Goal: Feedback & Contribution: Contribute content

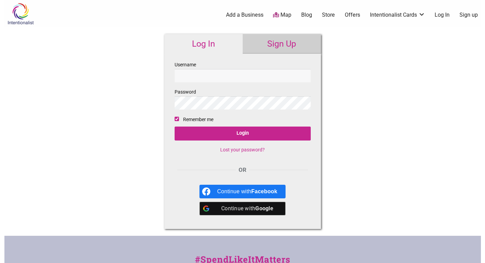
click at [284, 44] on link "Sign Up" at bounding box center [282, 44] width 78 height 20
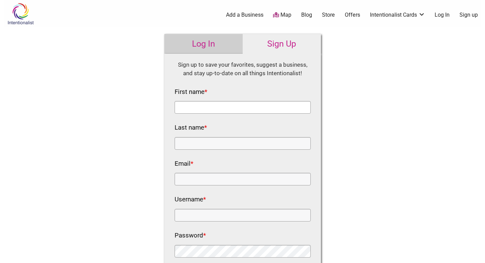
click at [240, 104] on input "First name *" at bounding box center [243, 107] width 136 height 13
type input "Pulteney Bridge"
type input "Flowers"
type input "flowerspulteneybridge@gmail.com"
click at [203, 217] on input "Username *" at bounding box center [243, 215] width 136 height 13
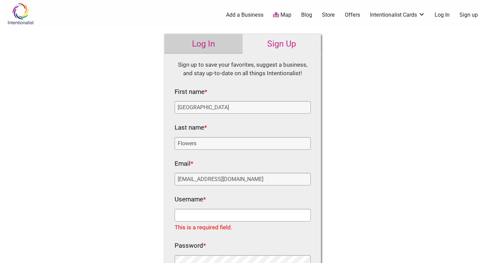
paste input "PulteneyBridgeFlowers"
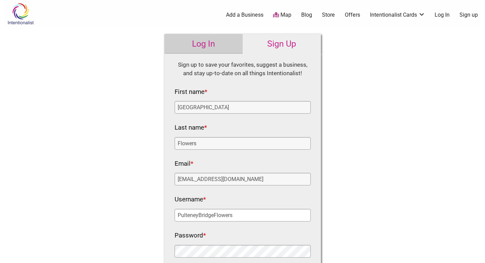
scroll to position [102, 0]
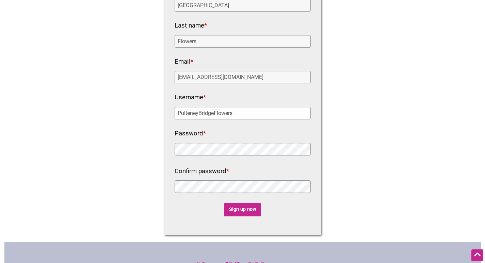
type input "PulteneyBridgeFlowers"
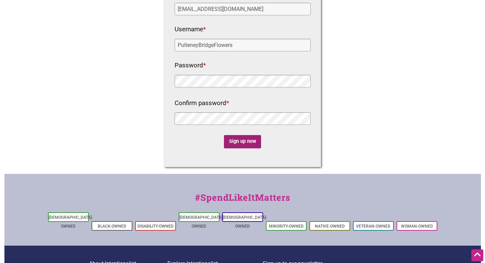
click at [243, 141] on input "Sign up now" at bounding box center [242, 141] width 37 height 13
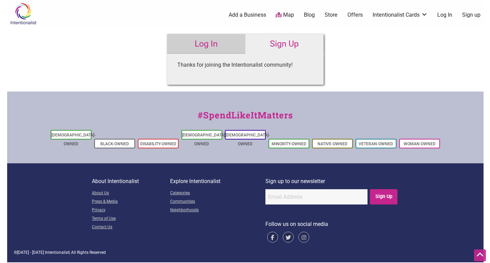
scroll to position [0, 0]
drag, startPoint x: 322, startPoint y: 82, endPoint x: 420, endPoint y: 54, distance: 101.7
click at [420, 54] on div "Intentionalist Spend like it matters 0 Add a Business Map Blog Store Offers Int…" at bounding box center [245, 131] width 476 height 262
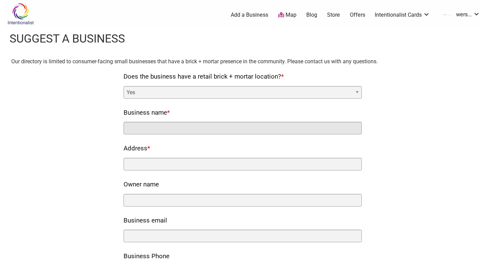
click at [145, 125] on input "Business name *" at bounding box center [243, 128] width 238 height 13
type input "Pulteney Bridge Flowers"
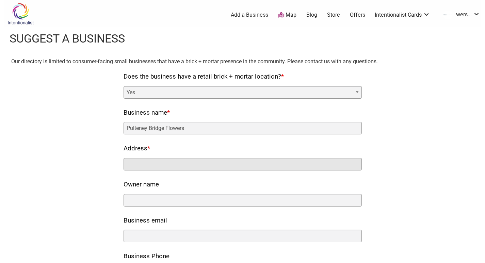
type input "14 Pulteney Bridge, Bath, BA2 4AY, UK"
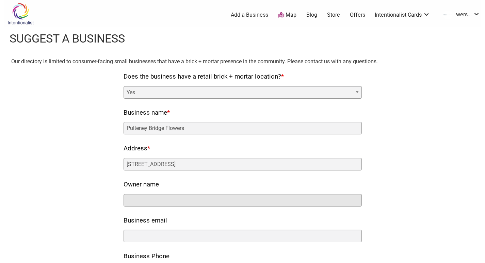
type input "Pulteney Bridge Flowers"
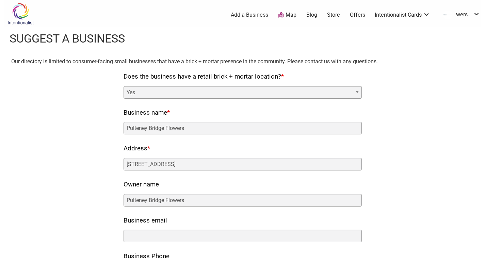
type input "flowerspulteneybridge@gmail.com"
type input "01225461938"
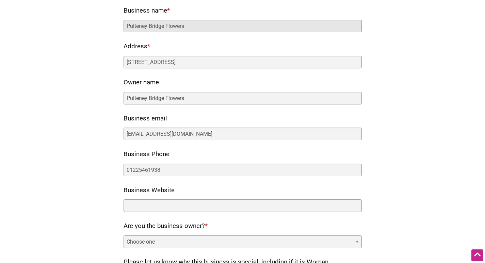
scroll to position [204, 0]
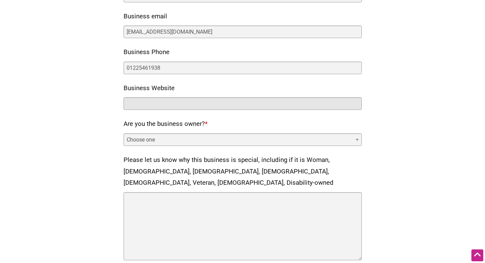
click at [147, 103] on input "Business Website" at bounding box center [243, 103] width 238 height 13
paste input "https://www.pulteneybridgeflowers.co.uk/"
type input "https://www.pulteneybridgeflowers.co.uk/"
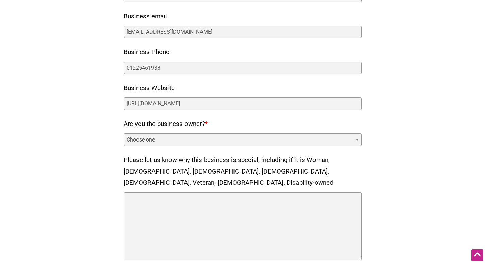
click at [148, 141] on select "Choose one Yes No" at bounding box center [243, 139] width 238 height 13
select select "yes"
click at [124, 133] on select "Choose one Yes No" at bounding box center [243, 139] width 238 height 13
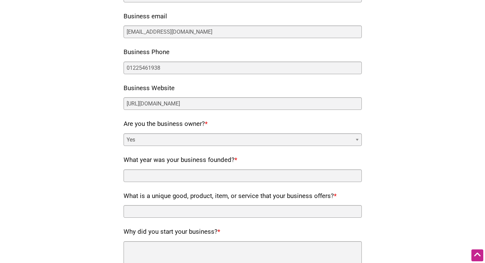
scroll to position [272, 0]
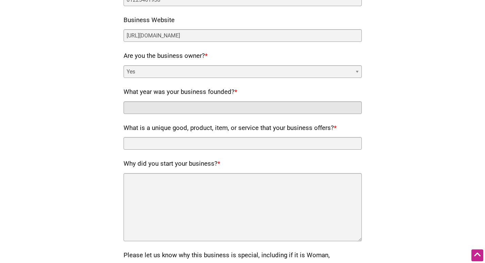
click at [196, 102] on input "What year was your business founded? *" at bounding box center [243, 107] width 238 height 13
type input "Pulteney Bridge Flowers"
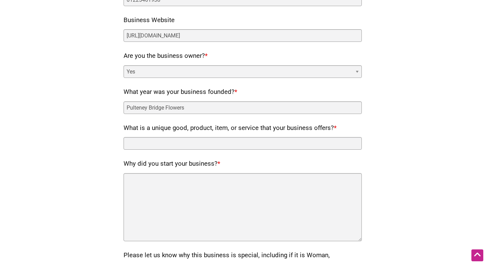
type input "Pulteney Bridge Flowers"
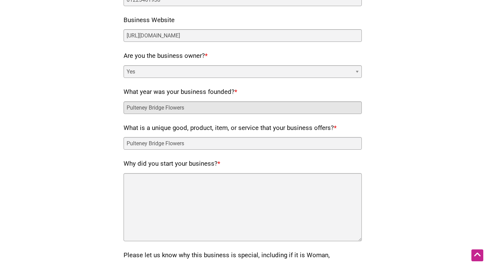
scroll to position [374, 0]
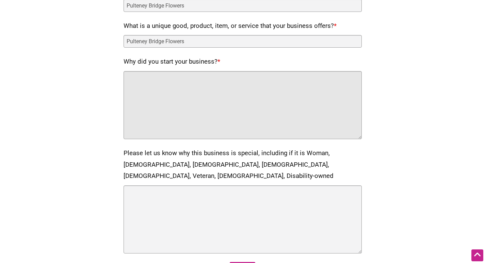
click at [177, 94] on textarea "Why did you start your business? *" at bounding box center [243, 105] width 238 height 68
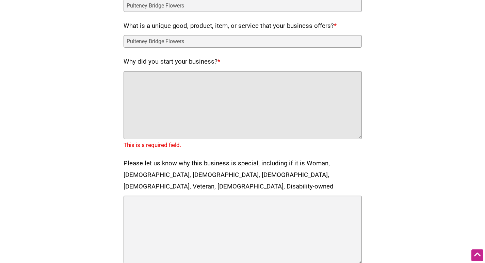
paste textarea "Pulteney Bridge Flowers, established in 1984 by Viv Perry in Bath, is a trusted…"
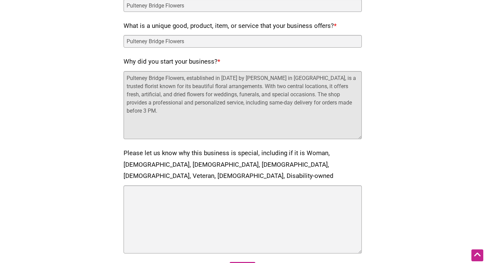
scroll to position [511, 0]
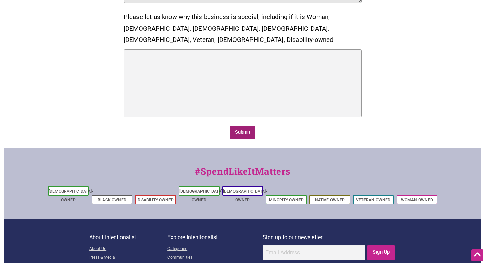
type textarea "Pulteney Bridge Flowers, established in 1984 by Viv Perry in Bath, is a trusted…"
click at [245, 126] on input "Submit" at bounding box center [243, 132] width 26 height 13
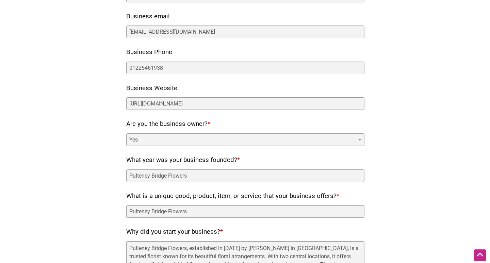
scroll to position [0, 0]
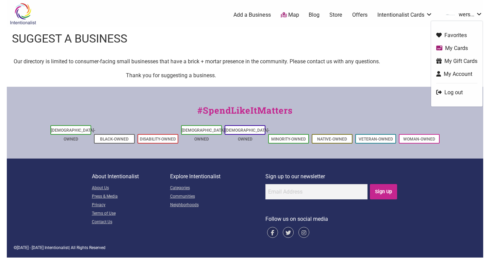
click at [475, 14] on link "wers..." at bounding box center [462, 15] width 40 height 12
click at [445, 74] on link "My Account" at bounding box center [456, 74] width 41 height 8
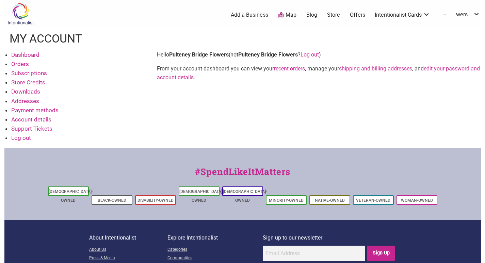
click at [25, 55] on link "Dashboard" at bounding box center [25, 54] width 28 height 7
click at [30, 55] on link "Dashboard" at bounding box center [25, 54] width 28 height 7
click at [23, 64] on link "Orders" at bounding box center [20, 64] width 18 height 7
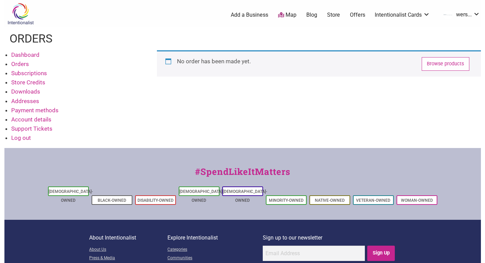
click at [18, 66] on link "Orders" at bounding box center [20, 64] width 18 height 7
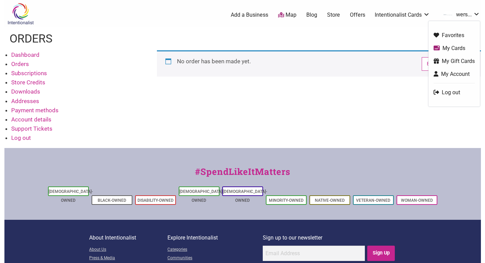
click at [465, 17] on link "wers..." at bounding box center [460, 15] width 40 height 12
click at [451, 49] on link "My Cards" at bounding box center [454, 48] width 41 height 8
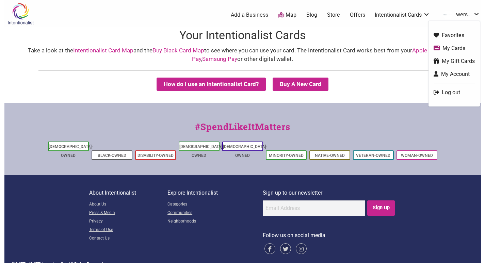
click at [471, 15] on link "wers..." at bounding box center [460, 15] width 40 height 12
click at [450, 60] on link "My Gift Cards" at bounding box center [454, 61] width 41 height 8
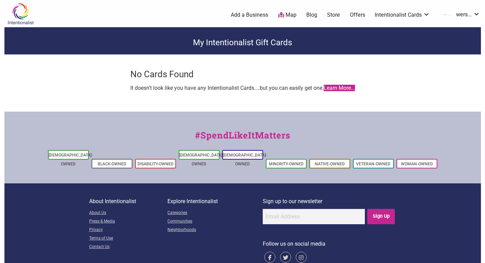
click at [336, 88] on link "Learn More..." at bounding box center [339, 88] width 31 height 6
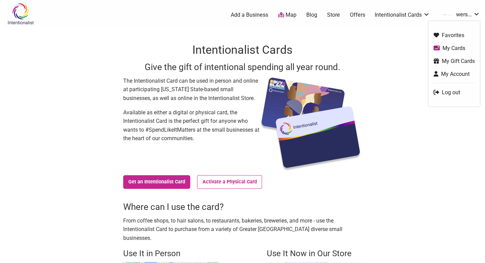
click at [445, 75] on link "My Account" at bounding box center [454, 74] width 41 height 8
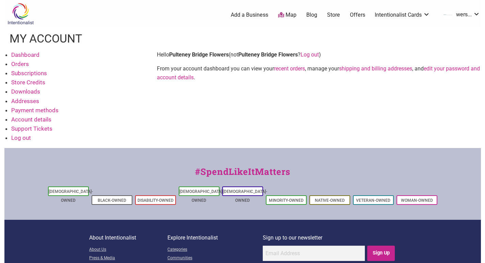
click at [247, 16] on link "Add a Business" at bounding box center [249, 14] width 37 height 7
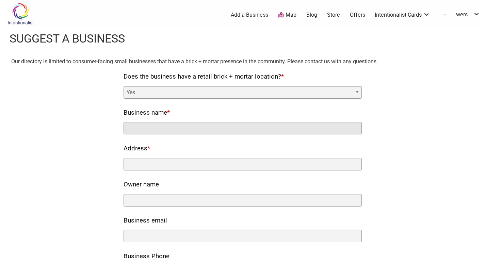
click at [151, 123] on input "Business name *" at bounding box center [243, 128] width 238 height 13
type input "Pulteney Bridge Flowers"
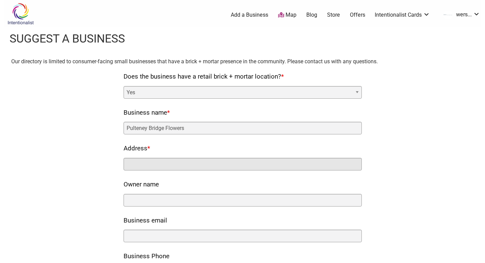
type input "[STREET_ADDRESS]"
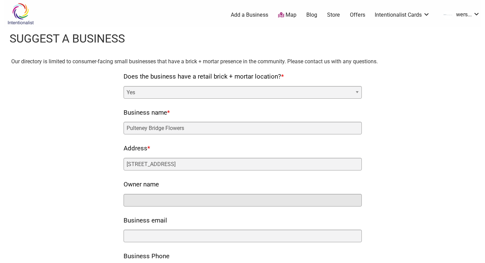
type input "Pulteney Bridge Flowers"
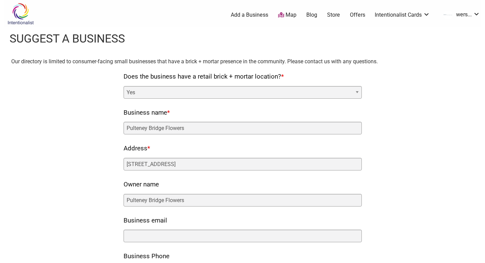
type input "[EMAIL_ADDRESS][DOMAIN_NAME]"
type input "01225461938"
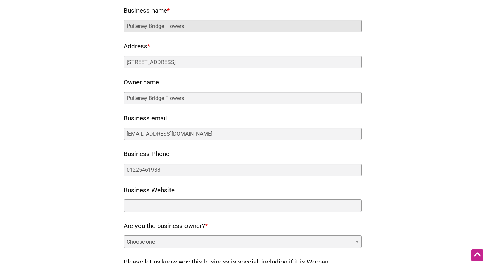
scroll to position [170, 0]
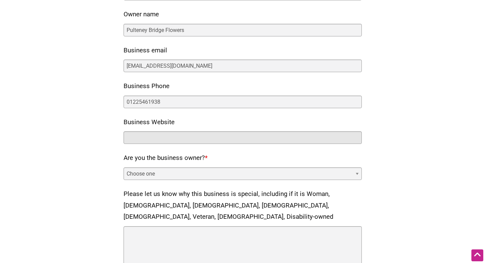
click at [151, 137] on input "Business Website" at bounding box center [243, 137] width 238 height 13
paste input "https://www.pulteneybridgeflowers.co.uk/"
type input "https://www.pulteneybridgeflowers.co.uk/"
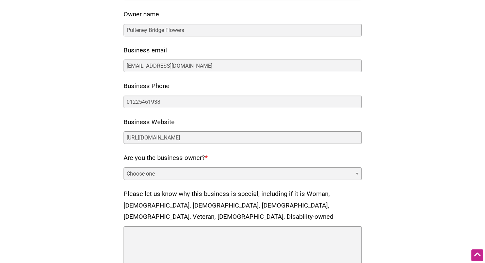
click at [110, 161] on div "Our directory is limited to consumer-facing small businesses that have a brick …" at bounding box center [242, 101] width 463 height 429
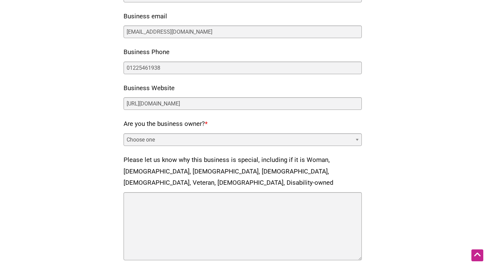
click at [162, 139] on select "Choose one Yes No" at bounding box center [243, 139] width 238 height 13
select select "yes"
click at [124, 133] on select "Choose one Yes No" at bounding box center [243, 139] width 238 height 13
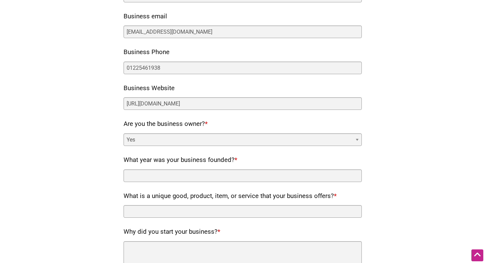
scroll to position [306, 0]
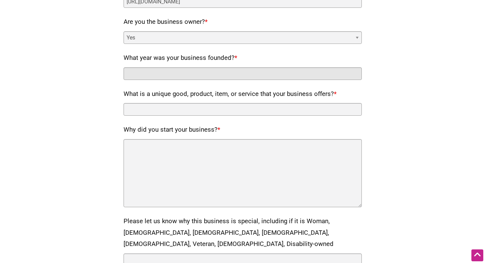
click at [196, 71] on input "What year was your business founded? *" at bounding box center [243, 73] width 238 height 13
type input "Pulteney Bridge Flowers"
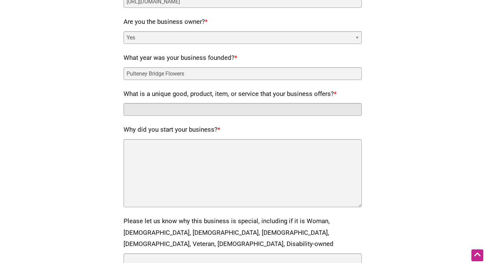
type input "Pulteney Bridge Flowers"
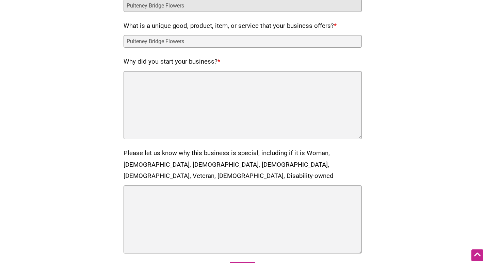
scroll to position [408, 0]
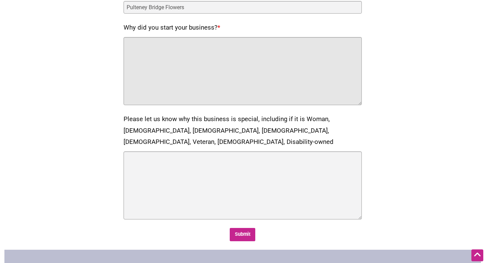
click at [182, 78] on textarea "Why did you start your business? *" at bounding box center [243, 71] width 238 height 68
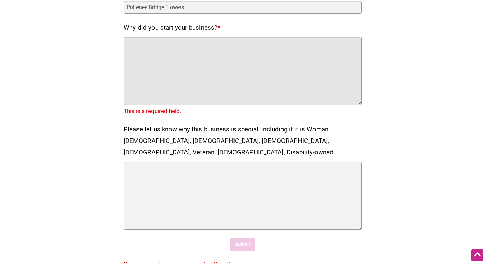
paste textarea "Pulteney Bridge Flowers has been crafting exquisite floral designs since 1984. …"
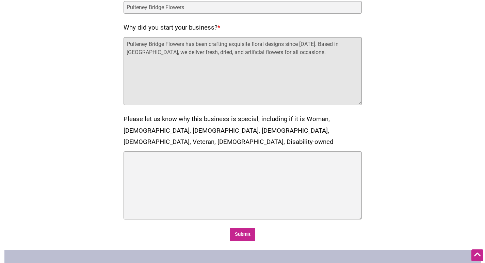
type textarea "Pulteney Bridge Flowers has been crafting exquisite floral designs since 1984. …"
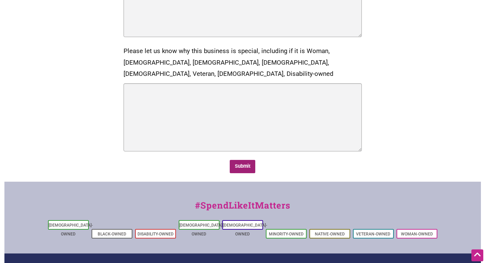
click at [236, 160] on input "Submit" at bounding box center [243, 166] width 26 height 13
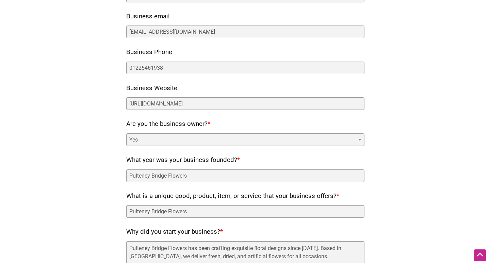
scroll to position [0, 0]
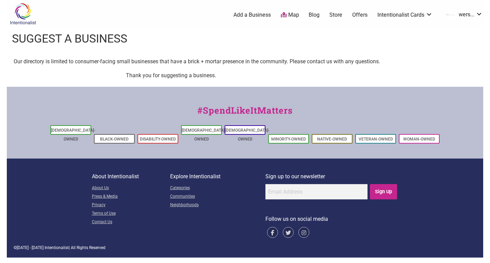
click at [292, 16] on link "Map" at bounding box center [290, 15] width 18 height 8
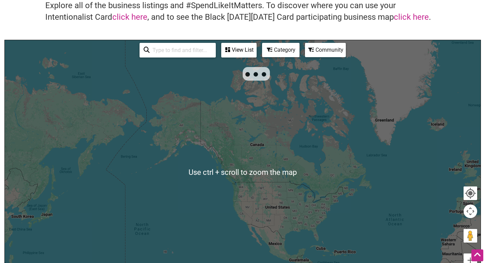
scroll to position [18, 0]
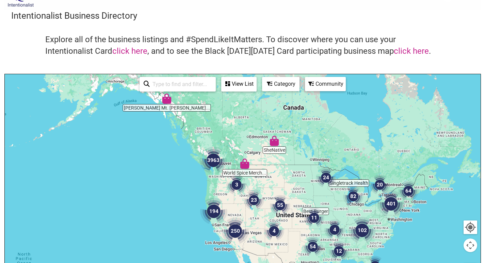
click at [171, 83] on input "search" at bounding box center [181, 84] width 62 height 13
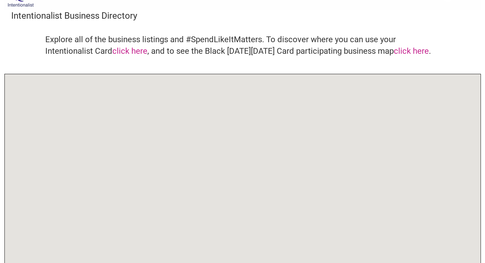
scroll to position [18, 0]
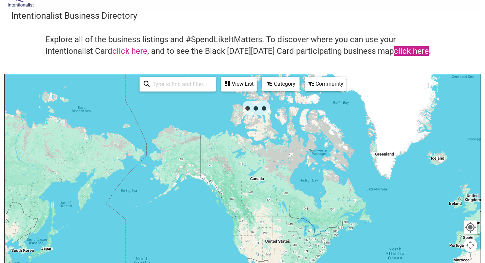
click at [405, 50] on link "click here" at bounding box center [411, 51] width 35 height 10
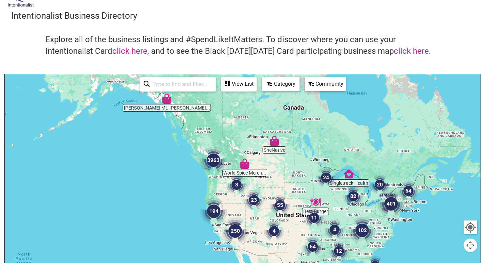
click at [168, 86] on input "search" at bounding box center [181, 84] width 62 height 13
paste input "14 Pulteney Bridge, Bath, BA2 4AY, UK"
type input "14 Pulteney Bridge, Bath, BA2 4AY, UK"
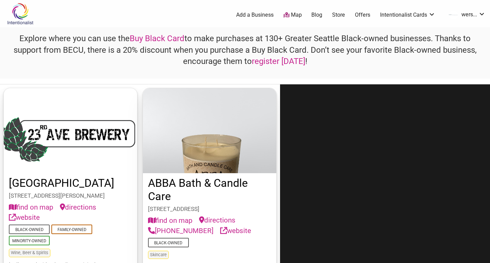
click at [280, 61] on link "register today" at bounding box center [278, 61] width 53 height 10
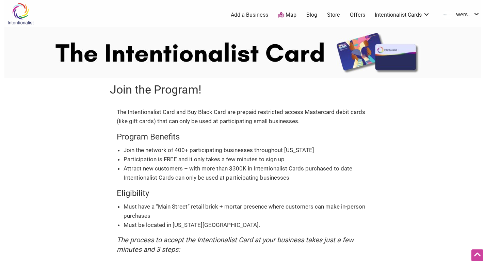
scroll to position [228, 0]
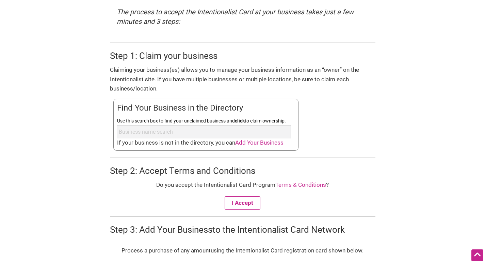
drag, startPoint x: 166, startPoint y: 132, endPoint x: 128, endPoint y: 130, distance: 38.2
click at [128, 130] on input "Use this search box to find your unclaimed business and click to claim ownershi…" at bounding box center [204, 131] width 174 height 13
type input "Bridge Pulteney Flowers"
click at [177, 131] on input "Bridge Pulteney Flowers" at bounding box center [204, 131] width 174 height 13
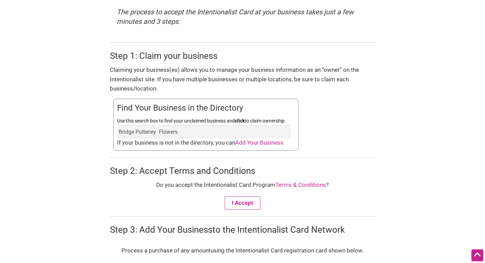
click at [177, 131] on input "Bridge Pulteney Flowers" at bounding box center [204, 131] width 174 height 13
paste input "Pulteney Bridge Flowers"
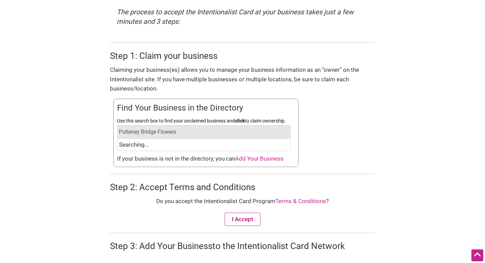
type input "Pulteney Bridge Flowers"
click at [69, 168] on form "Join the Program! The Intentionalist Card and Buy Black Card are prepaid restri…" at bounding box center [242, 126] width 476 height 552
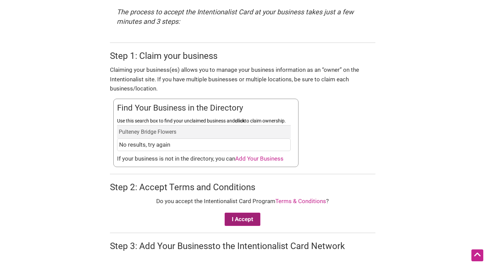
click at [241, 216] on button "I Accept" at bounding box center [243, 219] width 36 height 13
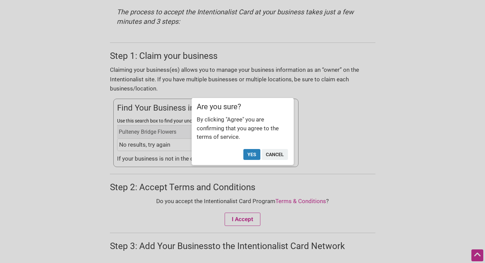
click at [251, 153] on button "Yes" at bounding box center [251, 154] width 17 height 11
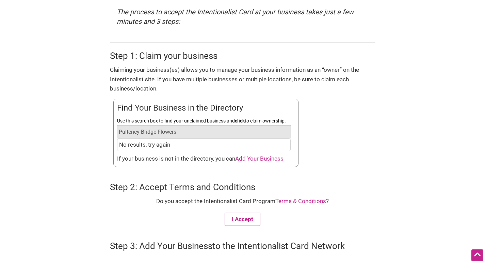
click at [192, 130] on input "Pulteney Bridge Flowers" at bounding box center [204, 131] width 174 height 13
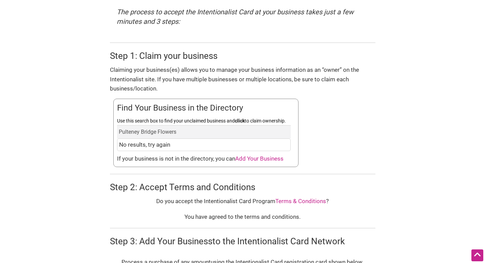
click at [259, 159] on span "Add Your Business" at bounding box center [259, 158] width 48 height 7
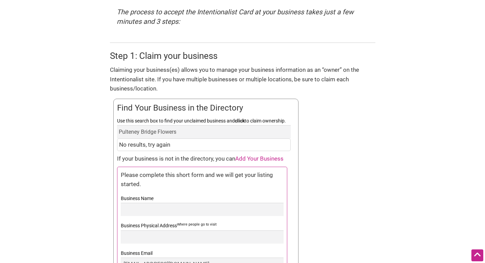
scroll to position [296, 0]
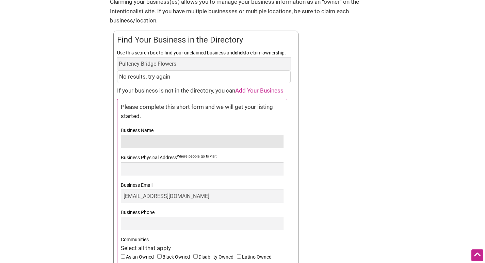
click at [149, 138] on input "Business Name" at bounding box center [202, 141] width 163 height 13
paste input "Pulteney Bridge Flowers"
type input "Pulteney Bridge Flowers"
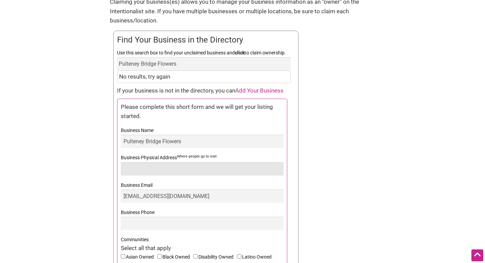
click at [131, 166] on input "Business Physical Address Where people go to visit" at bounding box center [202, 168] width 163 height 13
type input "Pulteney Bridge Flowers"
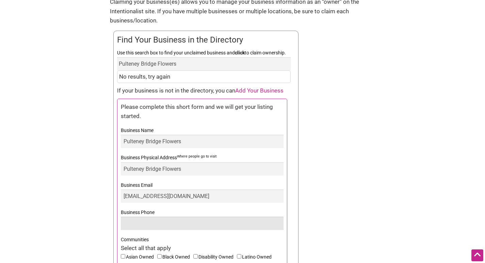
type input "01225461938"
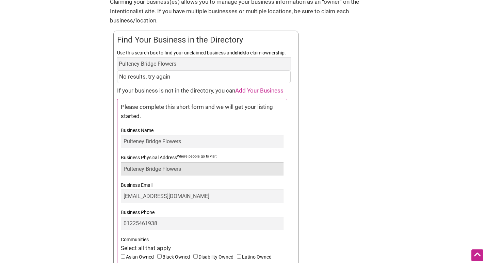
scroll to position [398, 0]
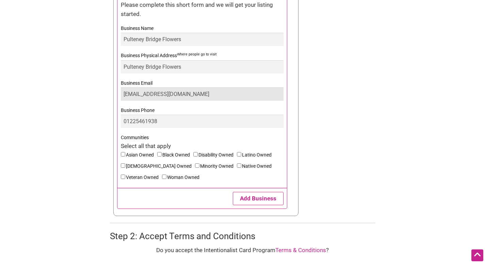
click at [227, 92] on input "flowerspulteneybridge@gmail.com" at bounding box center [202, 93] width 163 height 13
click at [226, 96] on input "flowerspulteneybridge@gmail.com" at bounding box center [202, 93] width 163 height 13
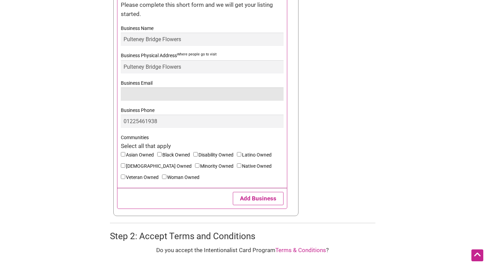
click at [226, 96] on input "Business Email" at bounding box center [202, 93] width 163 height 13
type input "info@pulteneybridgeflowers.co.uk"
click at [121, 155] on input"] "Asian Owned" at bounding box center [123, 154] width 4 height 4
click at [119, 154] on div "Please complete this short form and we will get your listing started. Business …" at bounding box center [202, 103] width 170 height 212
click at [123, 154] on input"] "Asian Owned" at bounding box center [123, 154] width 4 height 4
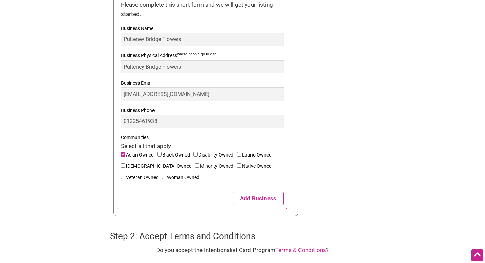
checkbox input"] "false"
click at [195, 165] on input"] "Minority Owned" at bounding box center [197, 165] width 4 height 4
checkbox input"] "true"
click at [256, 196] on button "Add Business" at bounding box center [258, 198] width 51 height 13
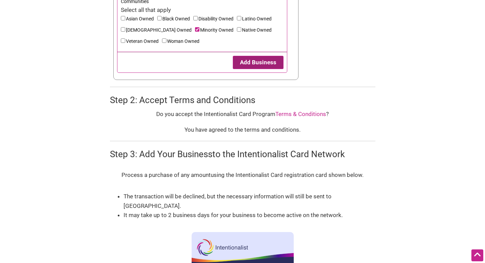
scroll to position [500, 0]
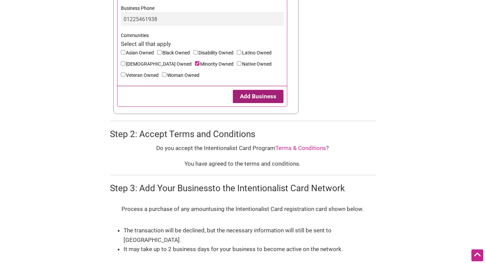
click at [259, 99] on button "Add Business" at bounding box center [258, 96] width 51 height 13
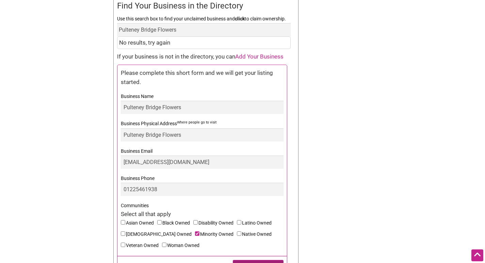
scroll to position [262, 0]
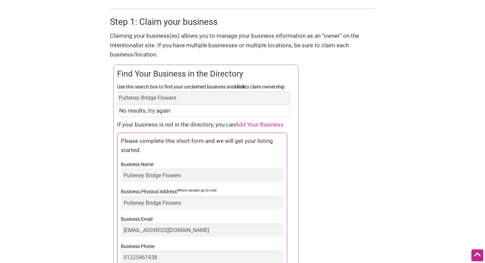
click at [162, 110] on div "No results, try again" at bounding box center [204, 110] width 174 height 13
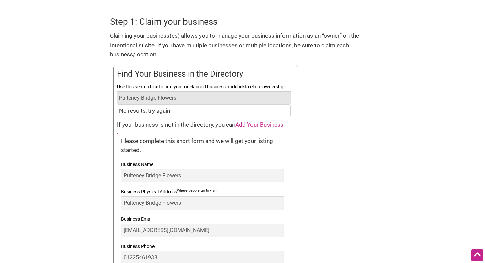
click at [185, 97] on input "Pulteney Bridge Flowers" at bounding box center [204, 97] width 174 height 13
click at [185, 97] on input "Use this search box to find your unclaimed business and click to claim ownershi…" at bounding box center [204, 97] width 174 height 13
type input "Bridge Pulteney Flowers"
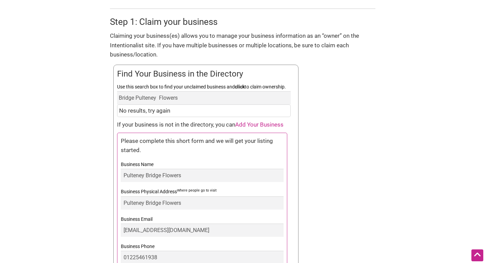
click at [220, 114] on div "No results, try again" at bounding box center [204, 110] width 174 height 13
click at [167, 111] on div "No results, try again" at bounding box center [204, 110] width 174 height 13
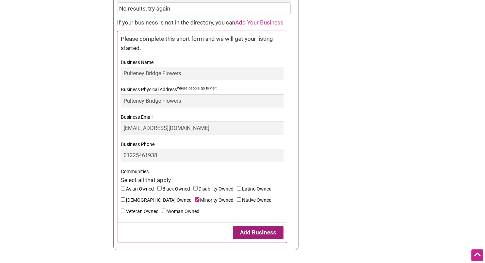
click at [260, 233] on button "Add Business" at bounding box center [258, 232] width 51 height 13
click at [162, 211] on input"] "Woman Owned" at bounding box center [164, 211] width 4 height 4
checkbox input"] "true"
click at [260, 232] on button "Add Business" at bounding box center [258, 232] width 51 height 13
click at [199, 140] on label "Business Phone" at bounding box center [202, 144] width 163 height 9
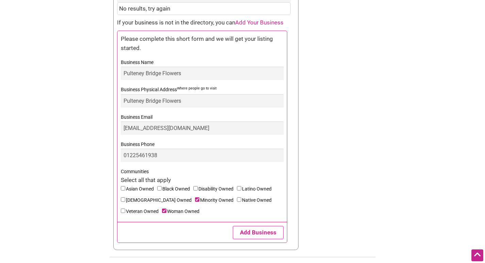
click at [199, 149] on input "01225461938" at bounding box center [202, 155] width 163 height 13
click at [267, 230] on button "Add Business" at bounding box center [258, 232] width 51 height 13
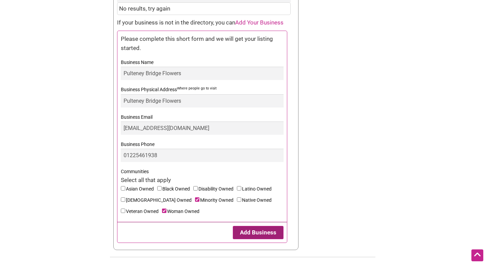
click at [267, 230] on button "Add Business" at bounding box center [258, 232] width 51 height 13
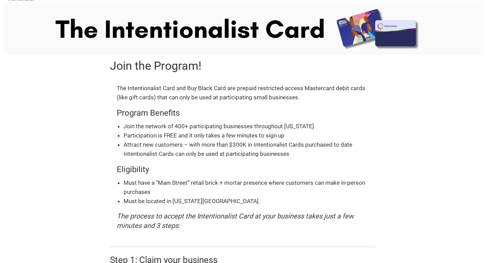
scroll to position [0, 0]
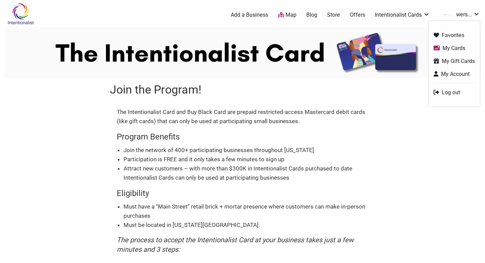
click at [463, 10] on link "wers..." at bounding box center [460, 15] width 40 height 12
drag, startPoint x: 409, startPoint y: 105, endPoint x: 251, endPoint y: 76, distance: 161.0
click at [22, 15] on img at bounding box center [20, 14] width 32 height 22
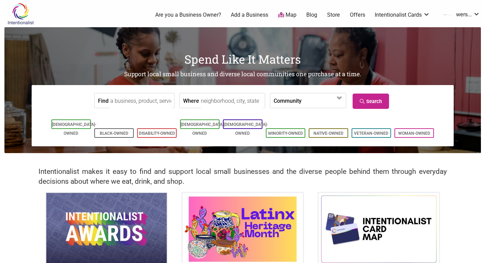
click at [134, 101] on input "Find" at bounding box center [141, 100] width 62 height 15
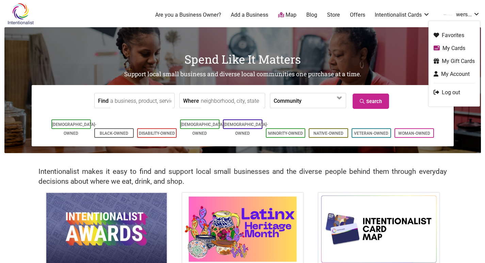
click at [470, 15] on link "wers..." at bounding box center [460, 15] width 40 height 12
click at [450, 36] on link "Favorites" at bounding box center [454, 35] width 41 height 8
